Goal: Task Accomplishment & Management: Use online tool/utility

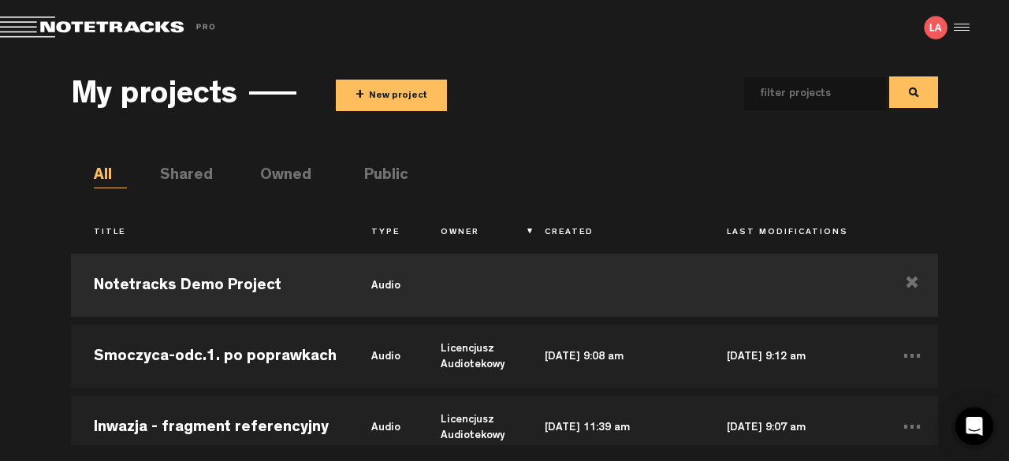
click at [396, 88] on button "+ New project" at bounding box center [391, 96] width 111 height 32
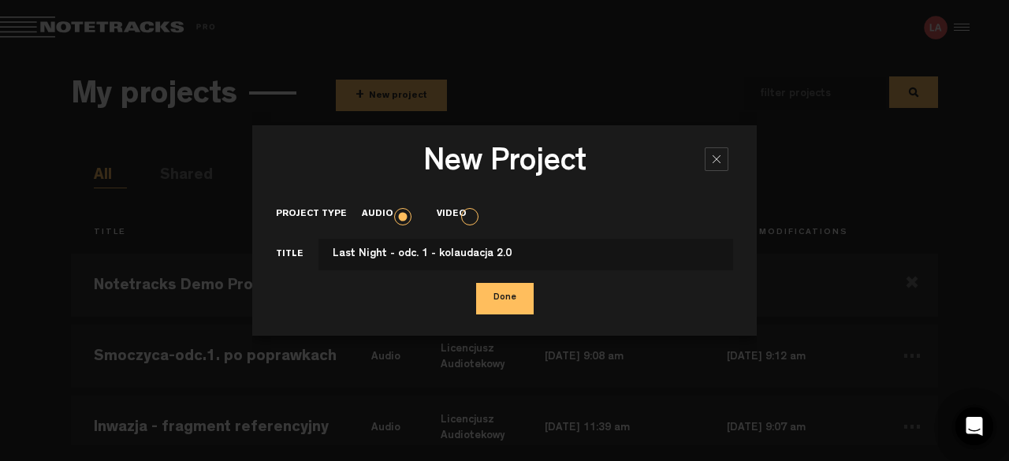
type input "Last Night - odc. 1 - kolaudacja 2.0"
click at [519, 292] on button "Done" at bounding box center [505, 299] width 58 height 32
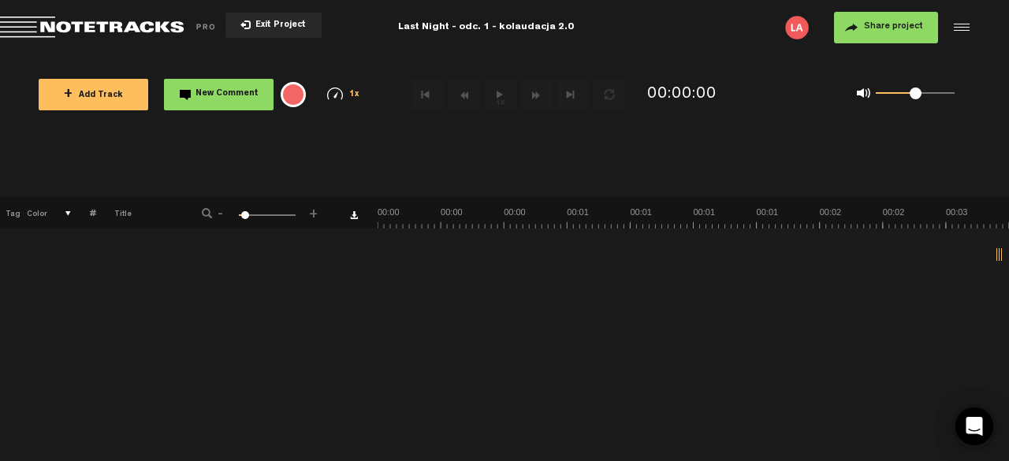
click at [108, 103] on button "+ Add Track" at bounding box center [94, 95] width 110 height 32
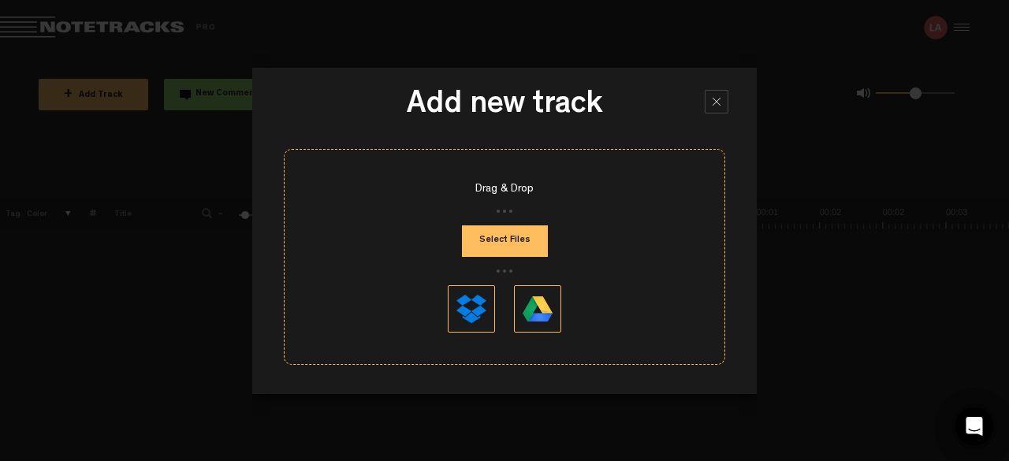
click at [522, 251] on button "Select Files" at bounding box center [505, 241] width 86 height 32
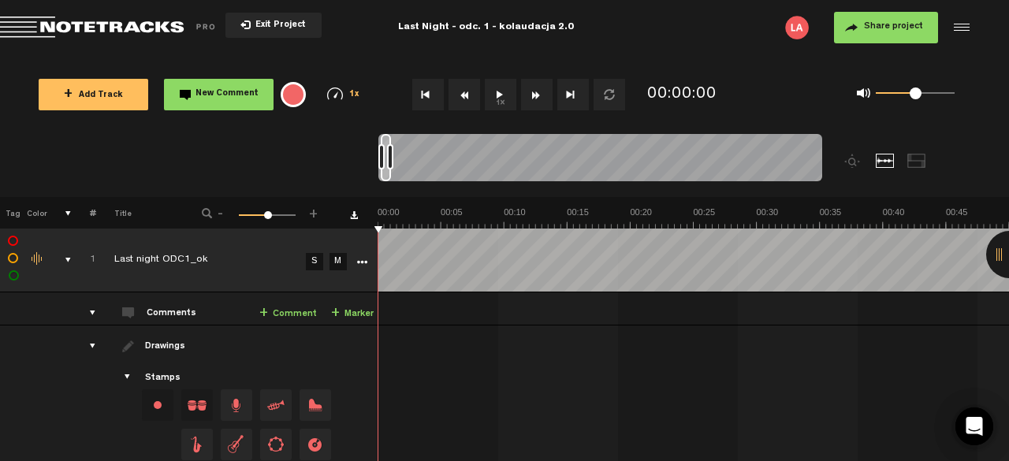
click at [883, 22] on span "Share project" at bounding box center [893, 26] width 59 height 9
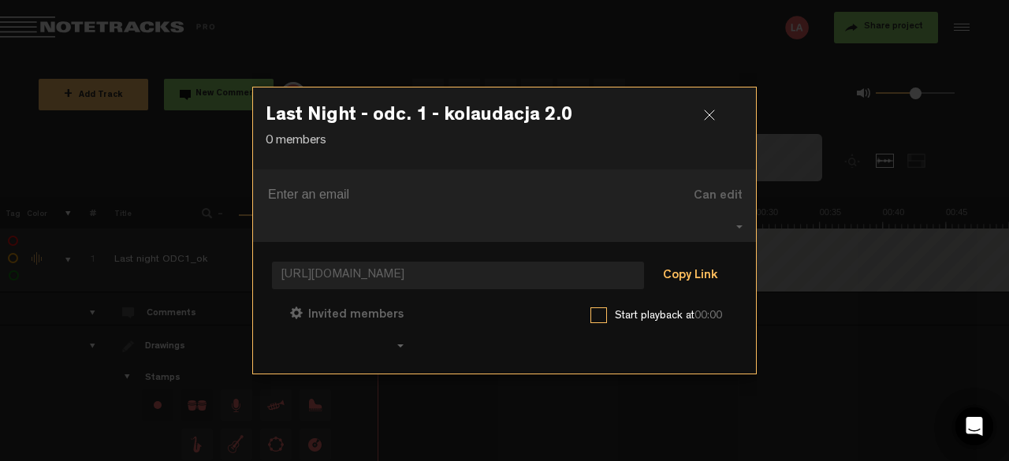
click at [679, 264] on button "Copy Link" at bounding box center [690, 277] width 86 height 32
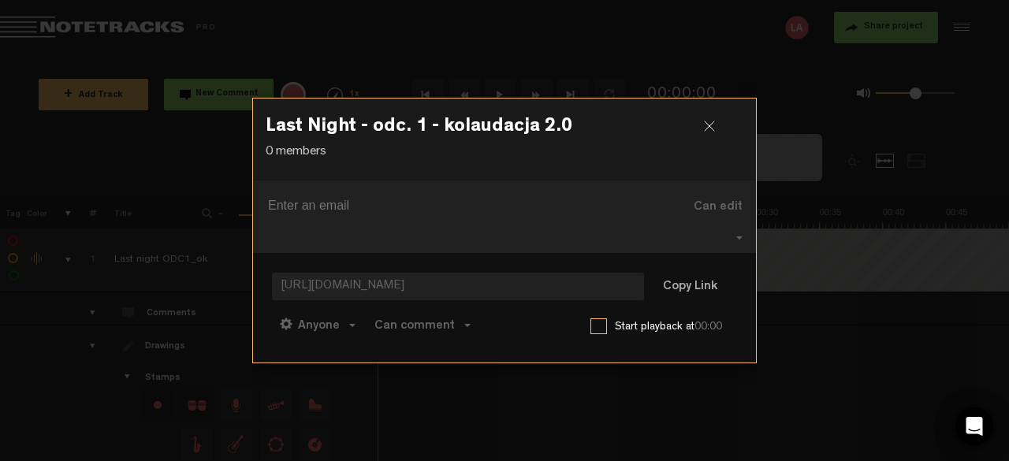
click at [705, 137] on div at bounding box center [716, 133] width 24 height 24
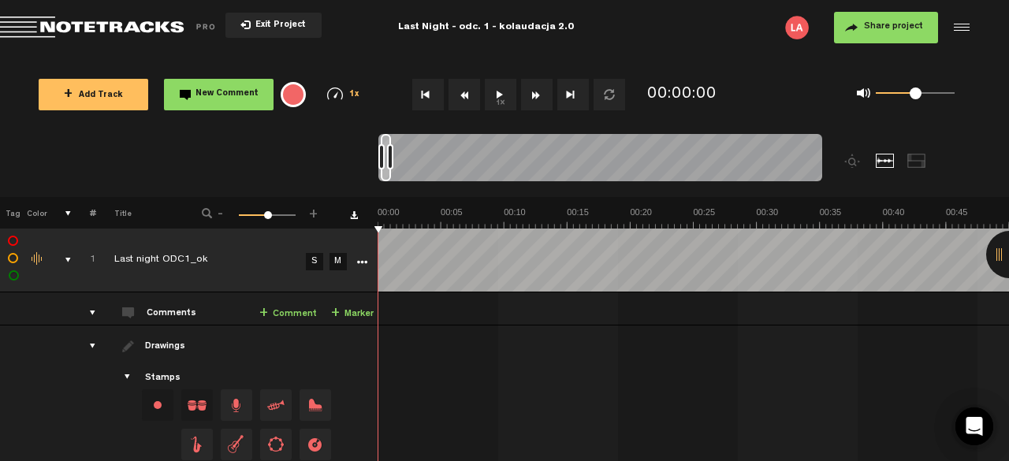
click at [497, 105] on button "1x" at bounding box center [501, 95] width 32 height 32
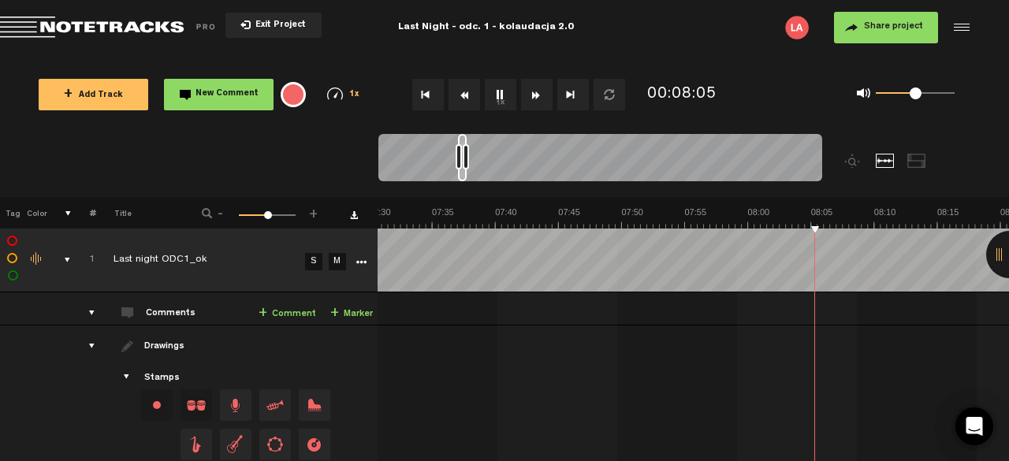
click at [500, 108] on button "1x" at bounding box center [501, 95] width 32 height 32
click at [497, 94] on button "1x" at bounding box center [501, 95] width 32 height 32
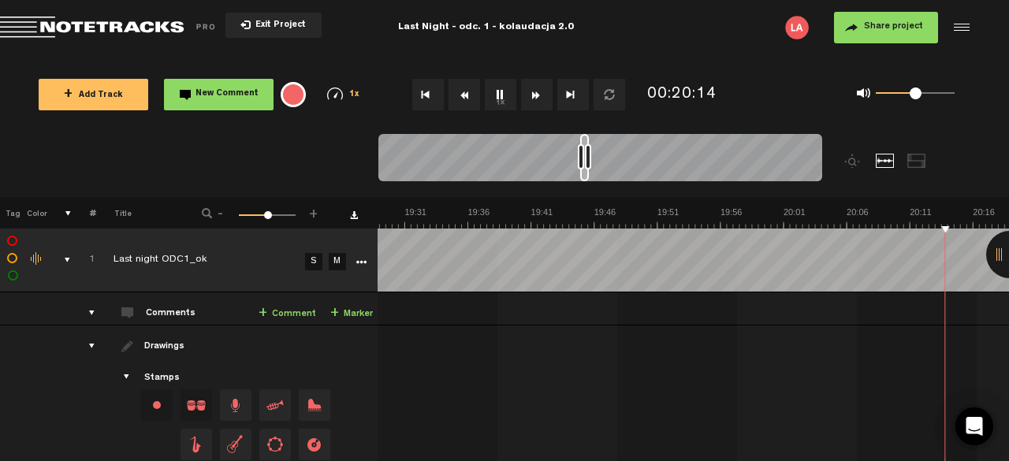
scroll to position [0, 14995]
click at [464, 92] on button "Rewind" at bounding box center [464, 95] width 32 height 32
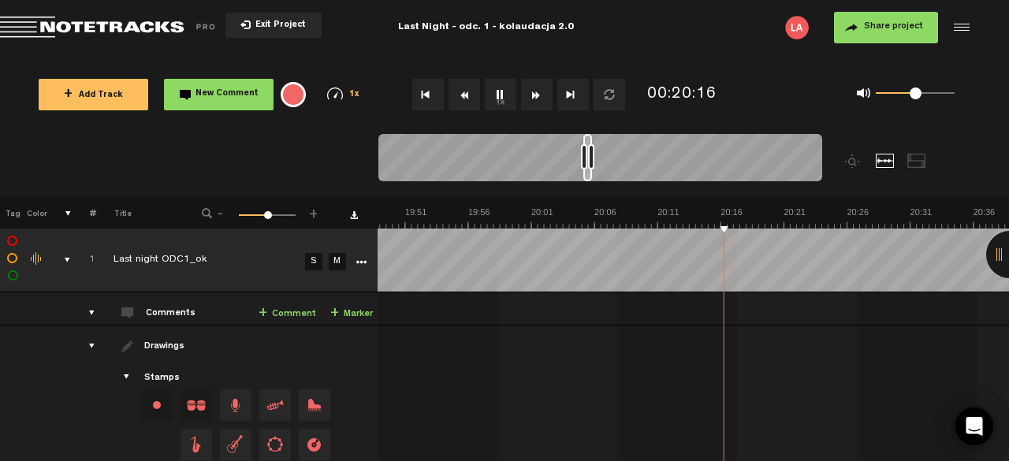
click at [464, 92] on button "Rewind" at bounding box center [464, 95] width 32 height 32
click at [276, 319] on link "+ Comment" at bounding box center [287, 314] width 58 height 18
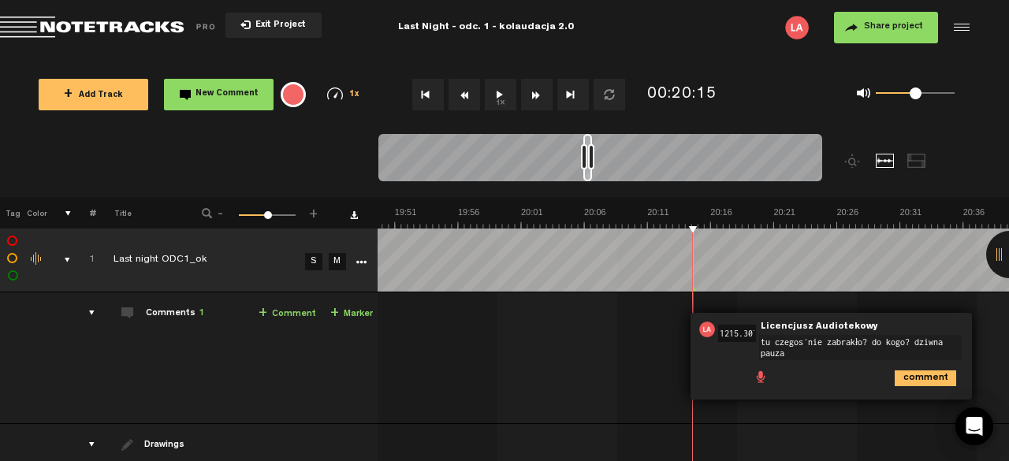
type textarea "tu czegoś nie zabrakło? do kogo? dziwna pauza."
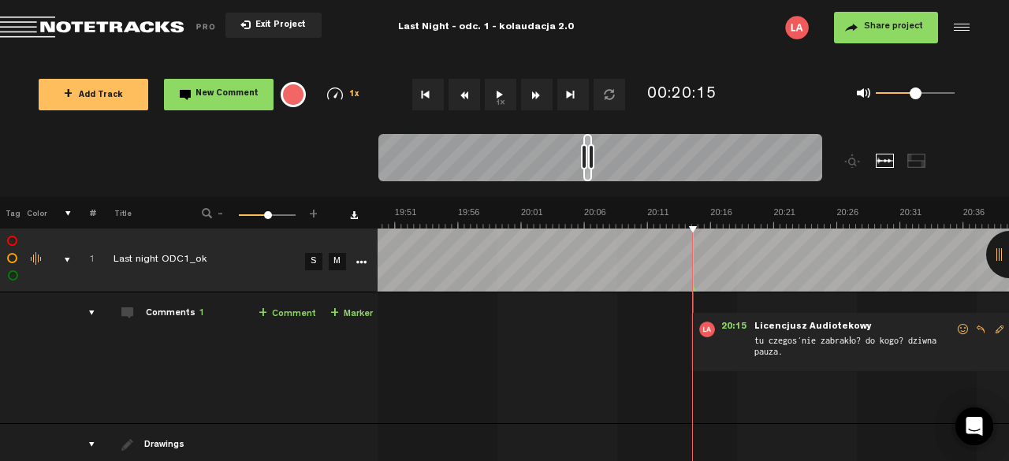
click at [503, 91] on button "1x" at bounding box center [501, 95] width 32 height 32
click at [484, 94] on nt-audio-media-controls "1x" at bounding box center [510, 95] width 233 height 32
click at [498, 95] on button "1x" at bounding box center [501, 95] width 32 height 32
